Goal: Navigation & Orientation: Find specific page/section

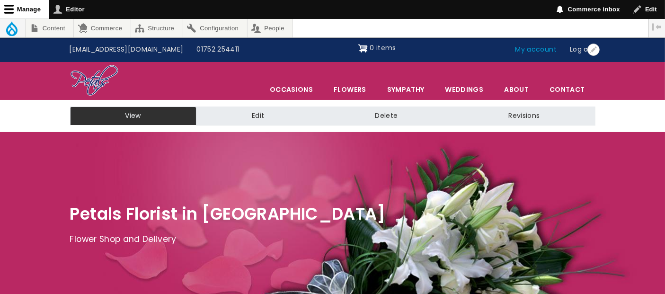
click at [542, 51] on link "My account" at bounding box center [536, 50] width 55 height 18
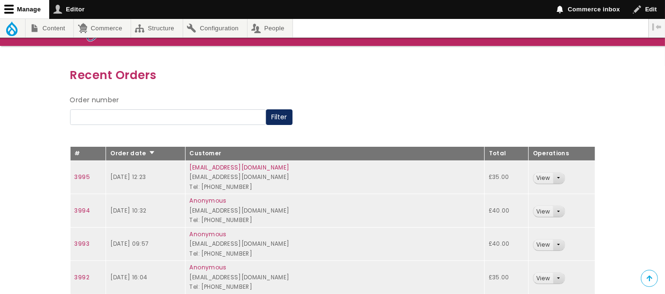
scroll to position [105, 0]
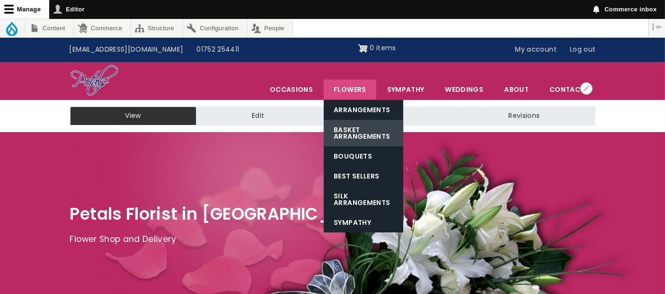
click at [355, 128] on link "Basket Arrangements" at bounding box center [363, 133] width 79 height 26
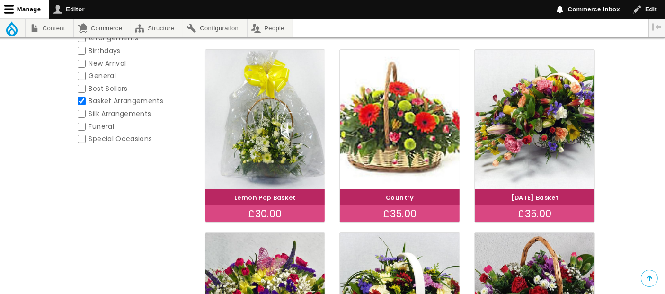
scroll to position [210, 0]
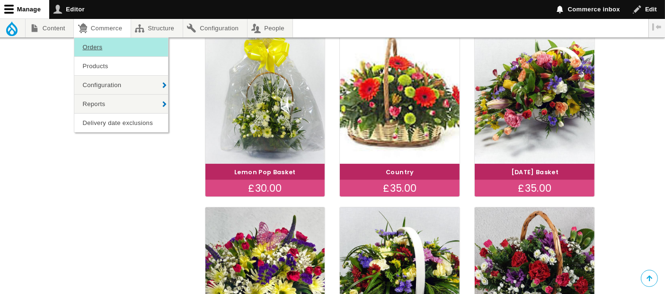
click at [91, 47] on link "Orders" at bounding box center [121, 47] width 94 height 18
